Goal: Task Accomplishment & Management: Manage account settings

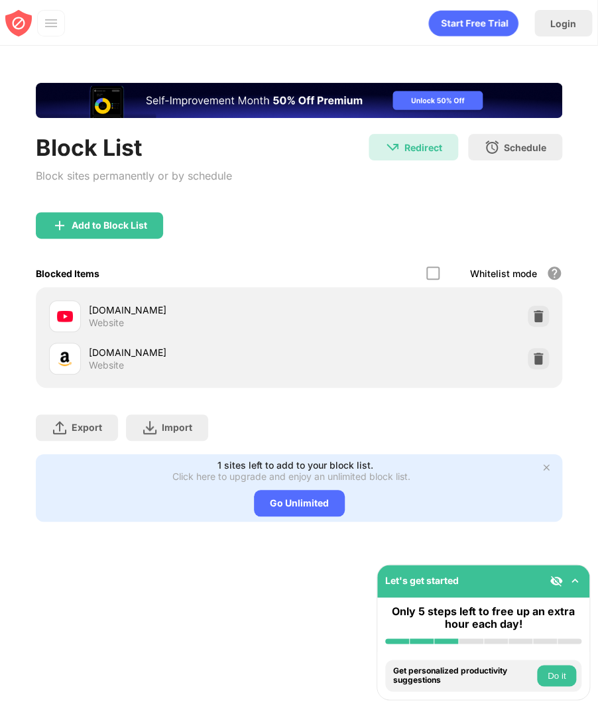
click at [564, 680] on button "Do it" at bounding box center [556, 674] width 39 height 21
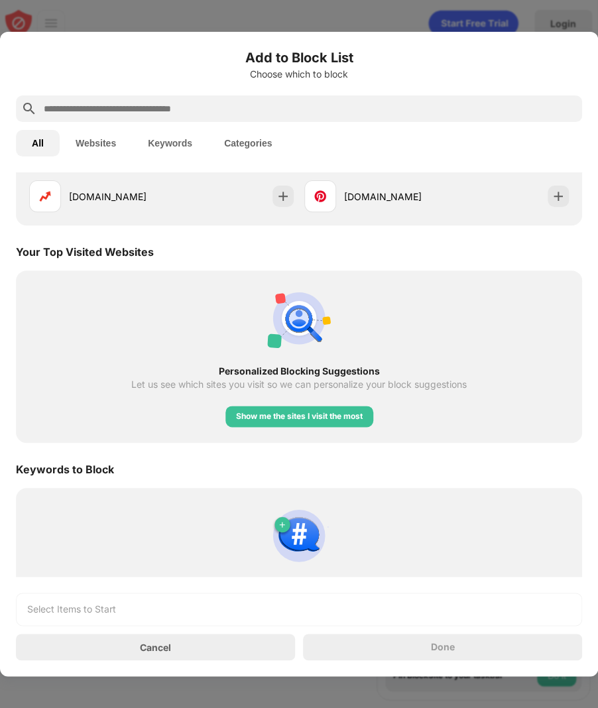
scroll to position [446, 0]
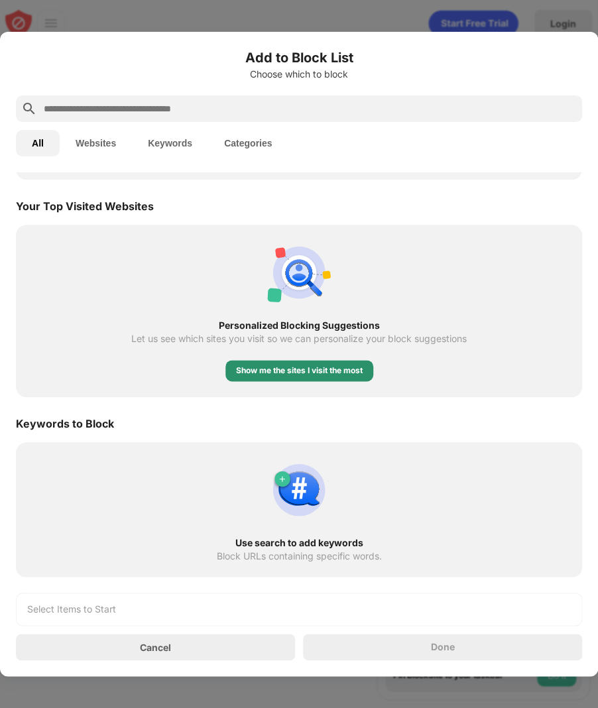
click at [331, 372] on div "Show me the sites I visit the most" at bounding box center [299, 370] width 127 height 13
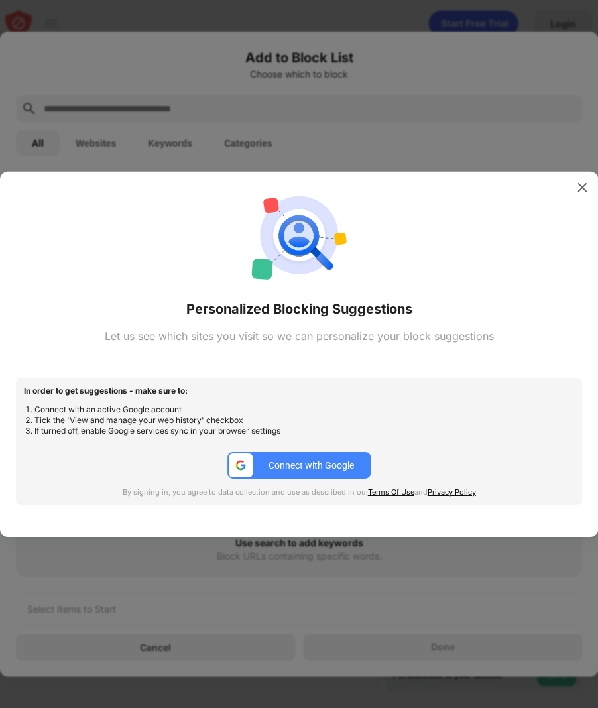
click at [248, 461] on div at bounding box center [241, 464] width 24 height 24
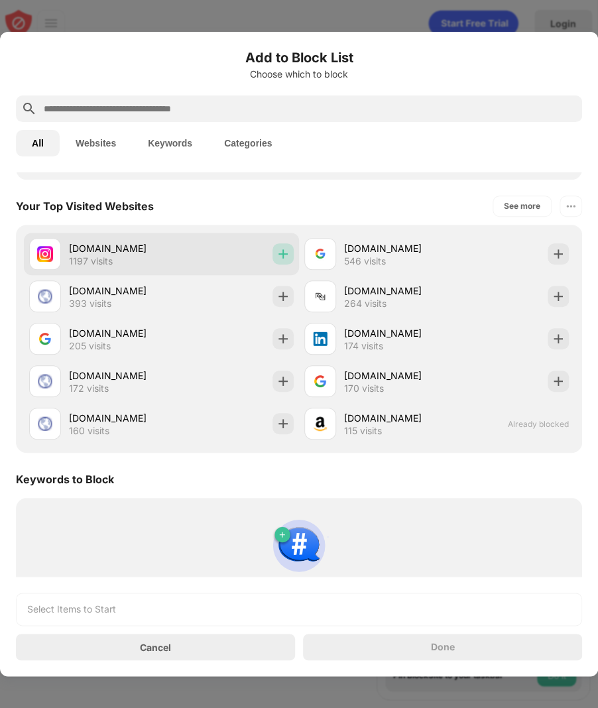
click at [284, 248] on img at bounding box center [282, 253] width 13 height 13
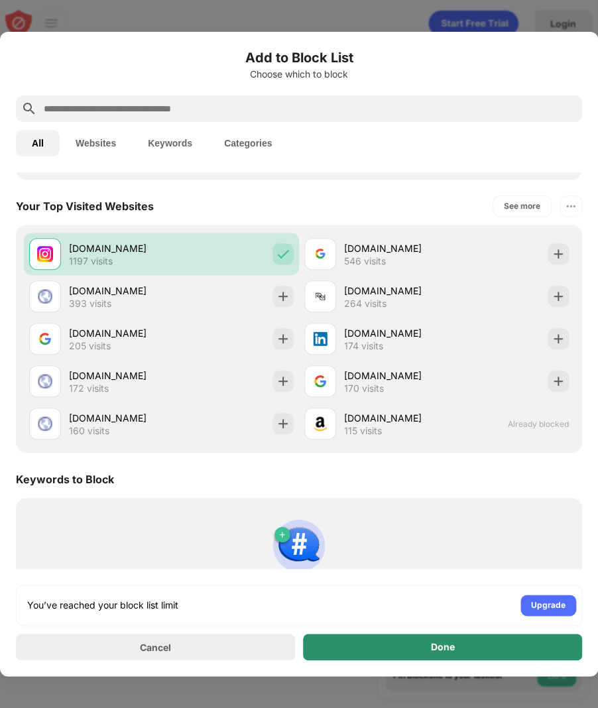
click at [386, 655] on div "Done" at bounding box center [442, 646] width 279 height 27
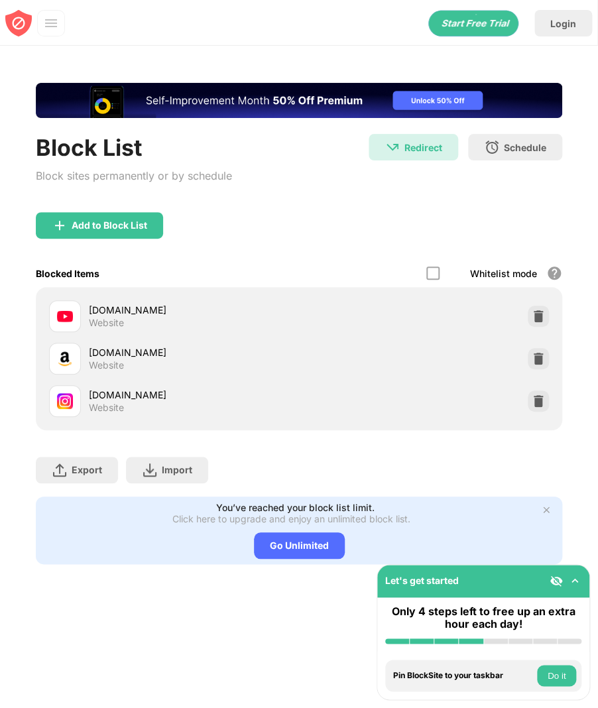
click at [530, 319] on div at bounding box center [537, 315] width 21 height 21
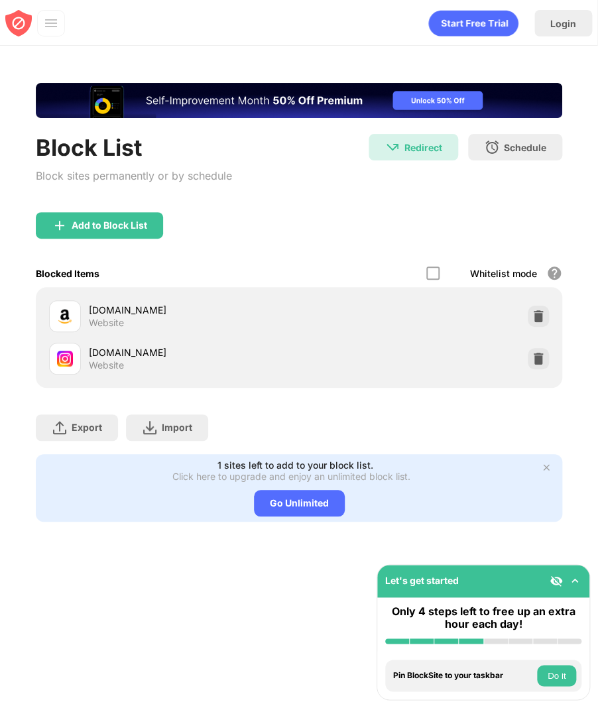
scroll to position [0, 0]
